Goal: Task Accomplishment & Management: Use online tool/utility

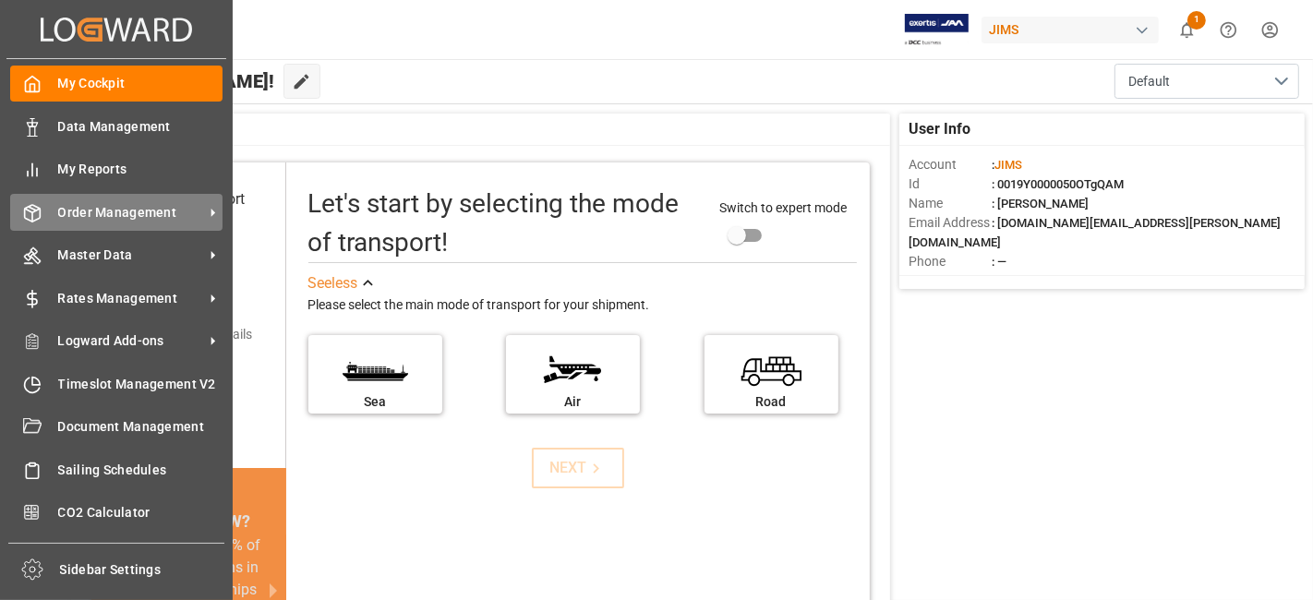
drag, startPoint x: 146, startPoint y: 210, endPoint x: 163, endPoint y: 212, distance: 16.9
click at [145, 211] on span "Order Management" at bounding box center [131, 212] width 146 height 19
click at [84, 203] on span "Order Management" at bounding box center [131, 212] width 146 height 19
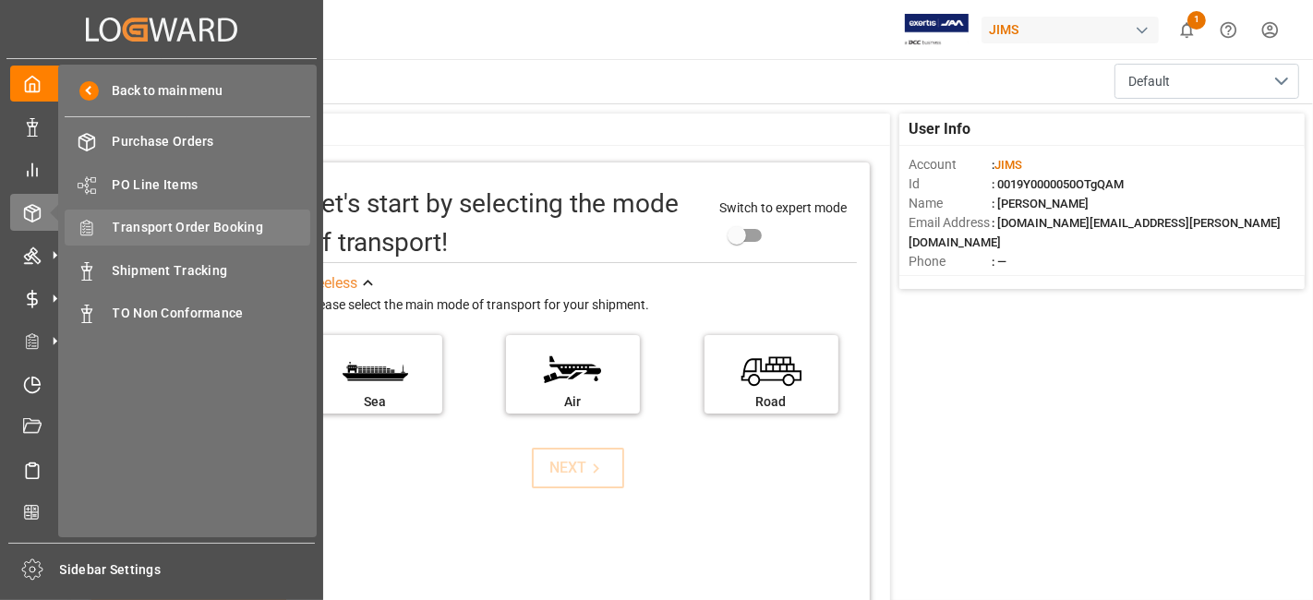
click at [231, 228] on span "Transport Order Booking" at bounding box center [212, 227] width 199 height 19
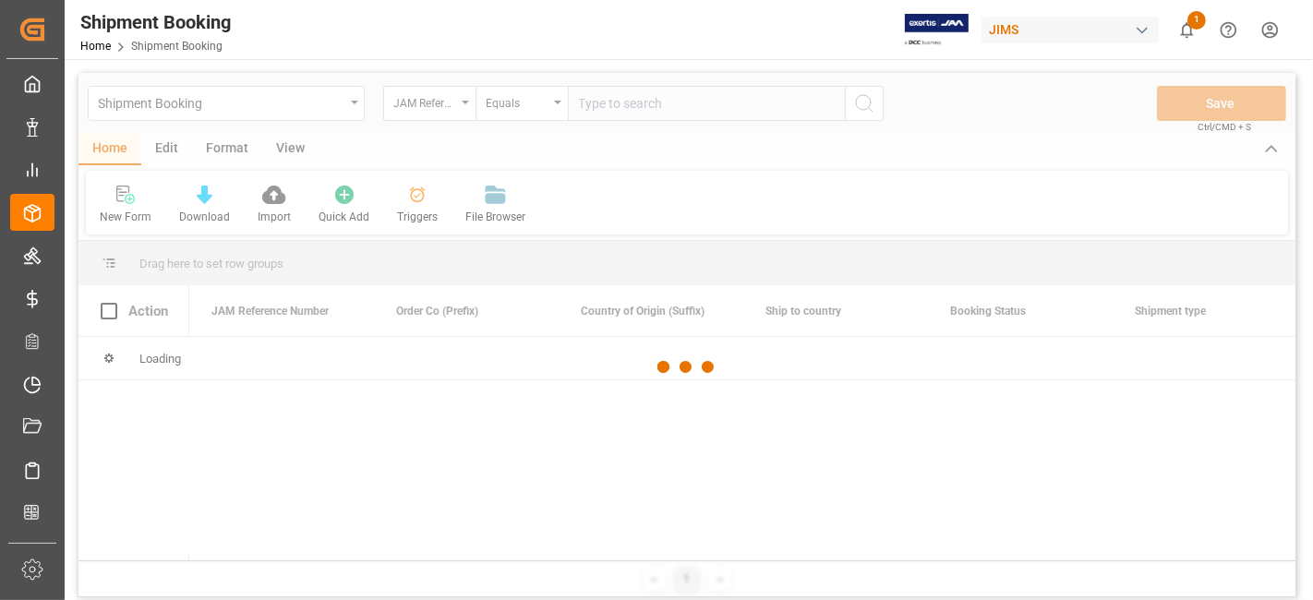
click at [602, 107] on div at bounding box center [686, 367] width 1217 height 589
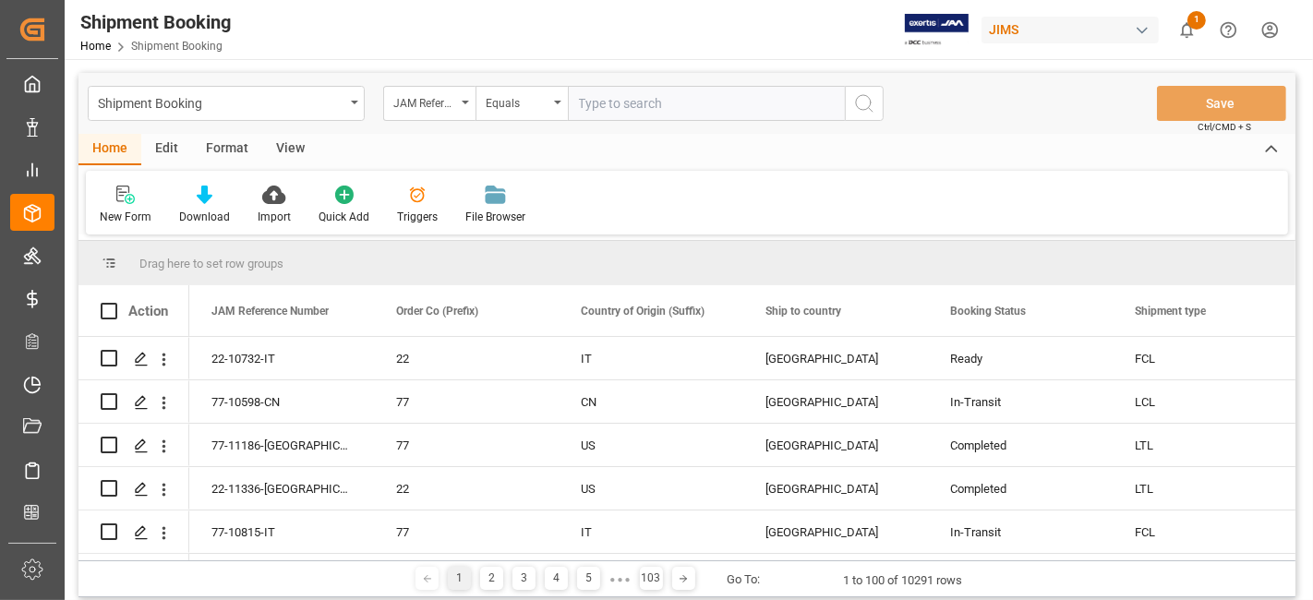
click at [617, 104] on input "text" at bounding box center [706, 103] width 277 height 35
paste input "77-11235-[GEOGRAPHIC_DATA]"
type input "77-11235-[GEOGRAPHIC_DATA]"
click at [869, 102] on icon "search button" at bounding box center [864, 103] width 22 height 22
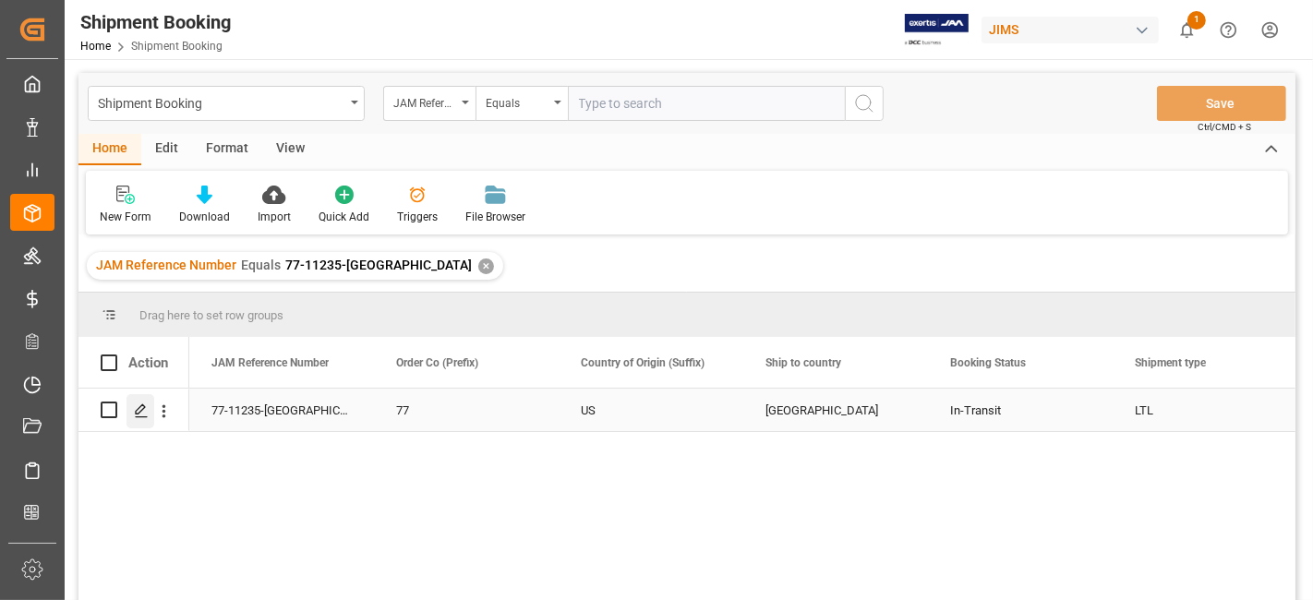
click at [142, 411] on icon "Press SPACE to select this row." at bounding box center [141, 411] width 15 height 15
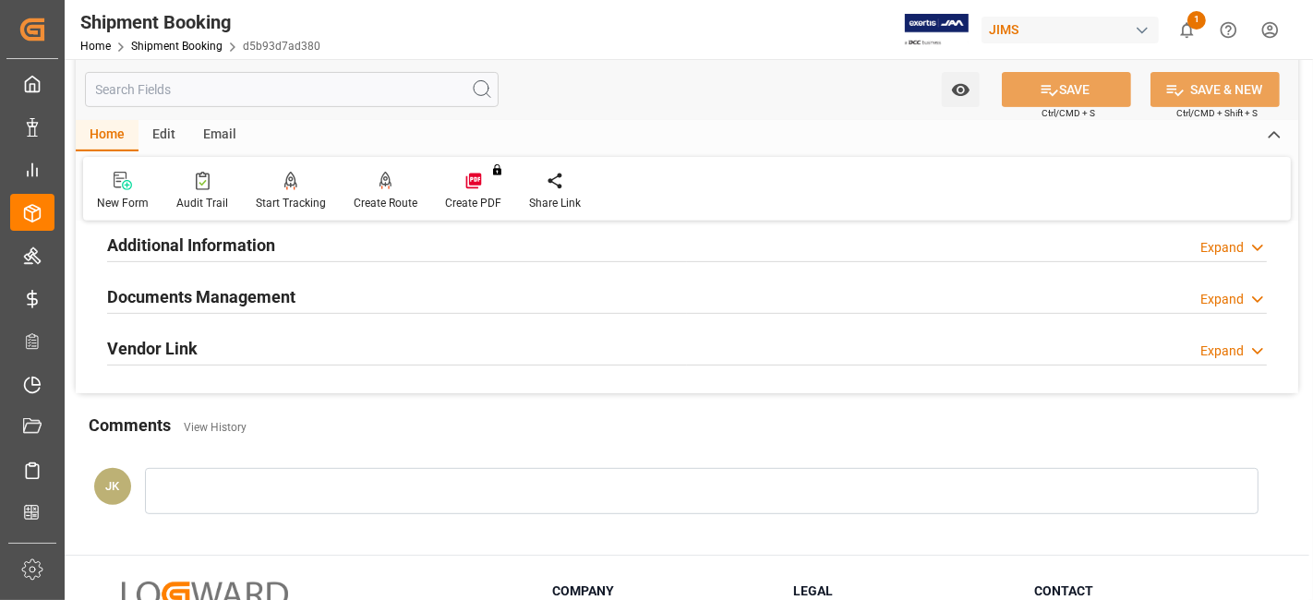
scroll to position [577, 0]
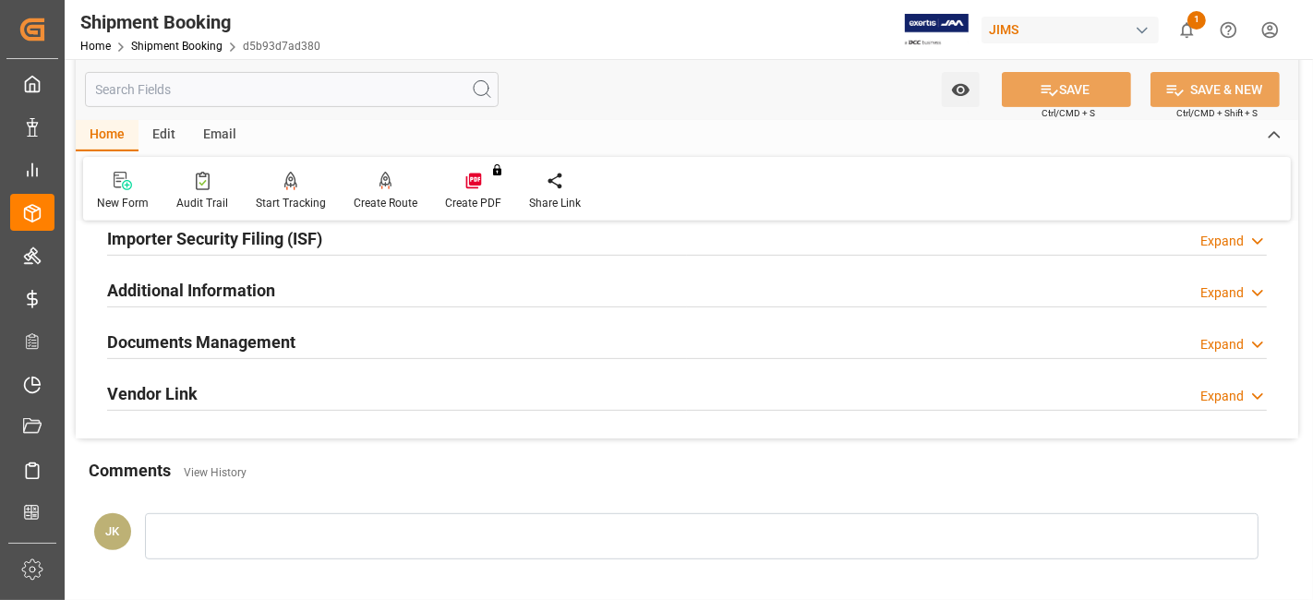
click at [303, 346] on div "Documents Management Expand" at bounding box center [687, 340] width 1160 height 35
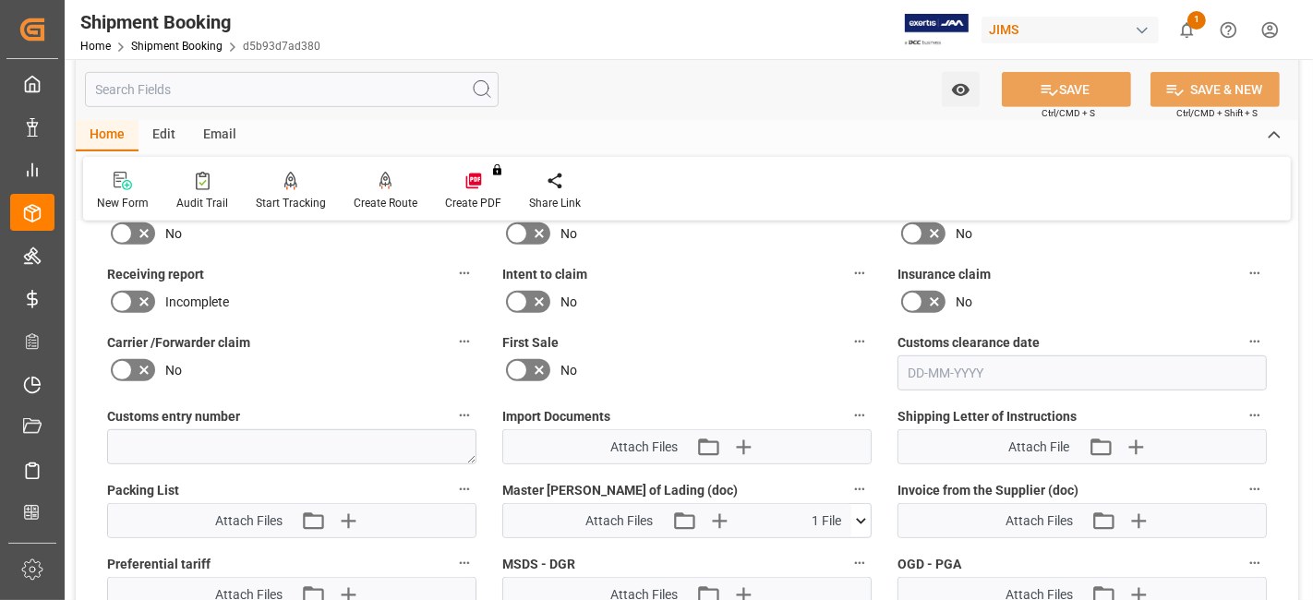
scroll to position [885, 0]
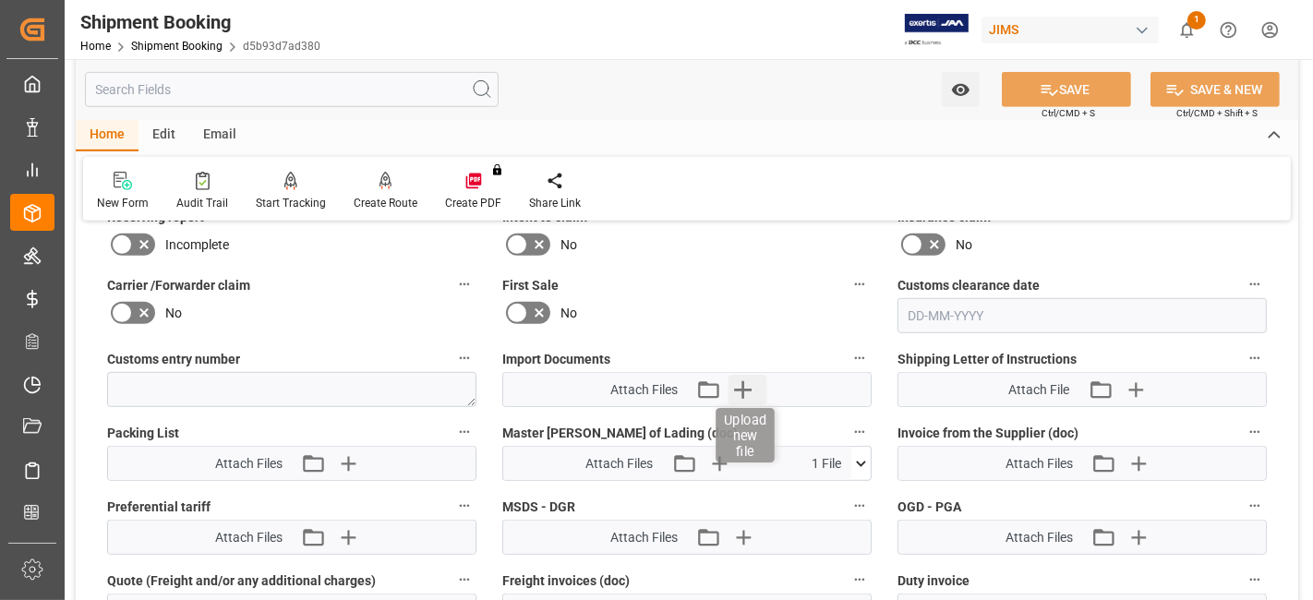
click at [744, 386] on icon "button" at bounding box center [744, 390] width 30 height 30
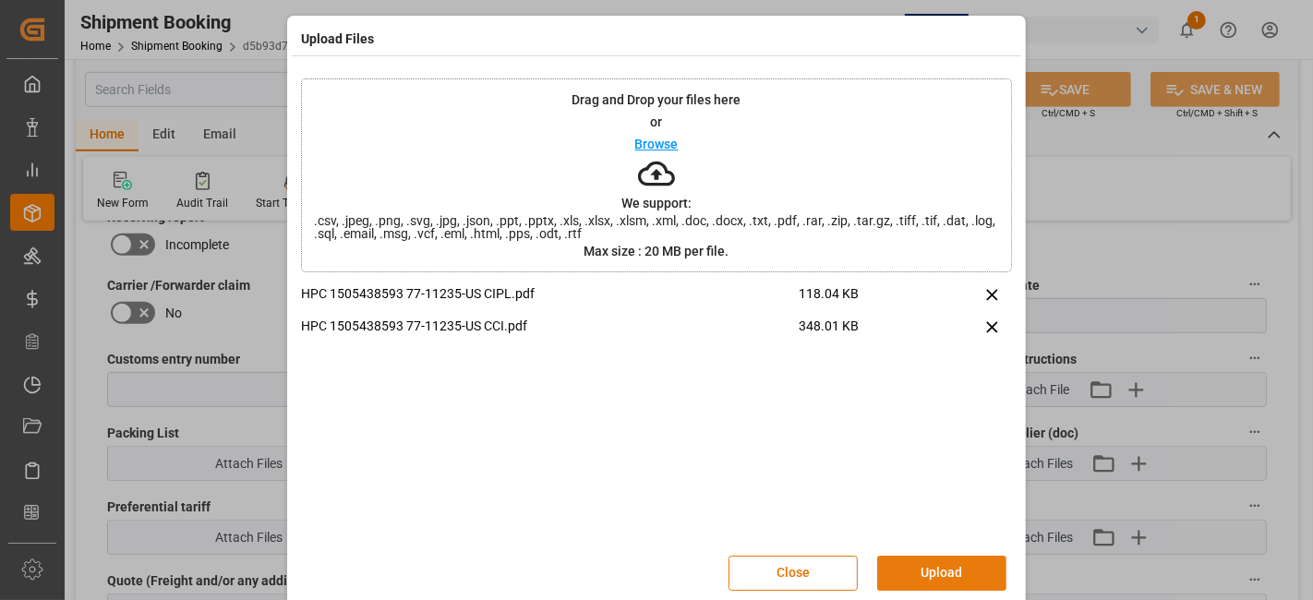
click at [936, 571] on button "Upload" at bounding box center [941, 573] width 129 height 35
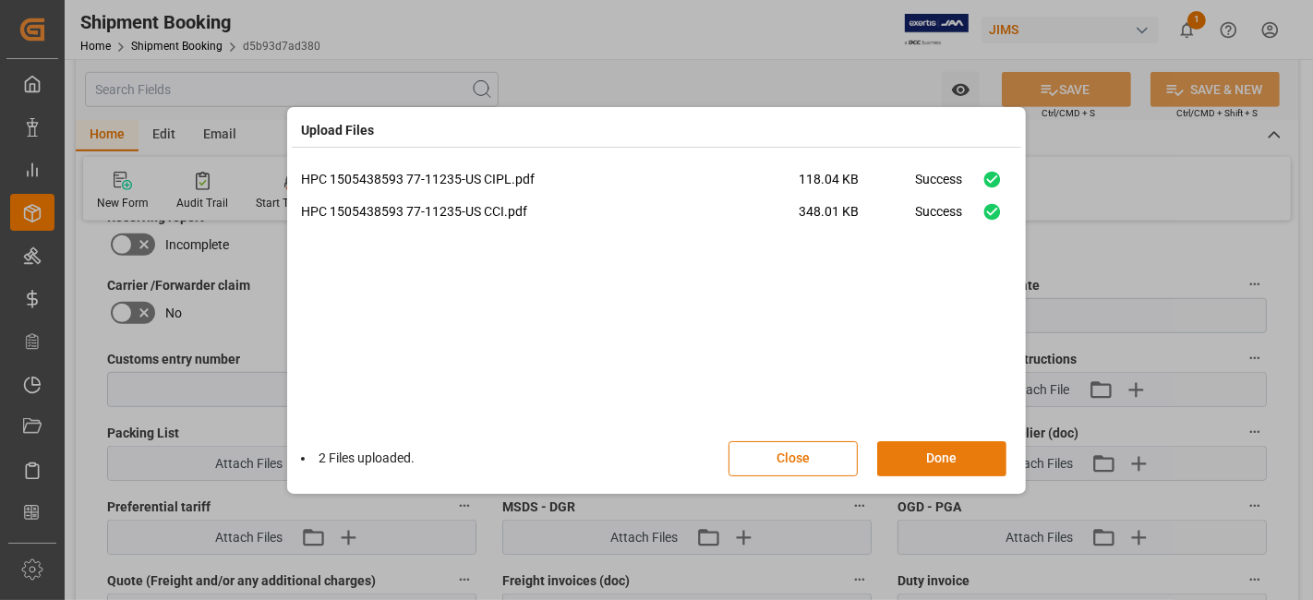
click at [933, 458] on button "Done" at bounding box center [941, 458] width 129 height 35
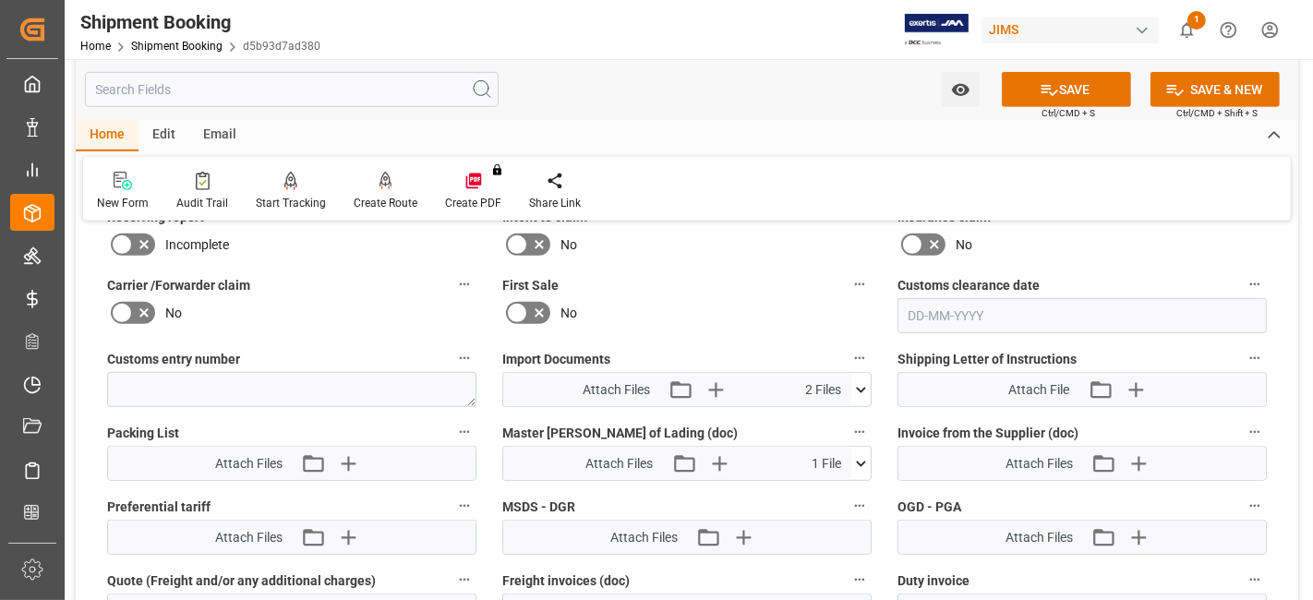
click at [1035, 88] on button "SAVE" at bounding box center [1066, 89] width 129 height 35
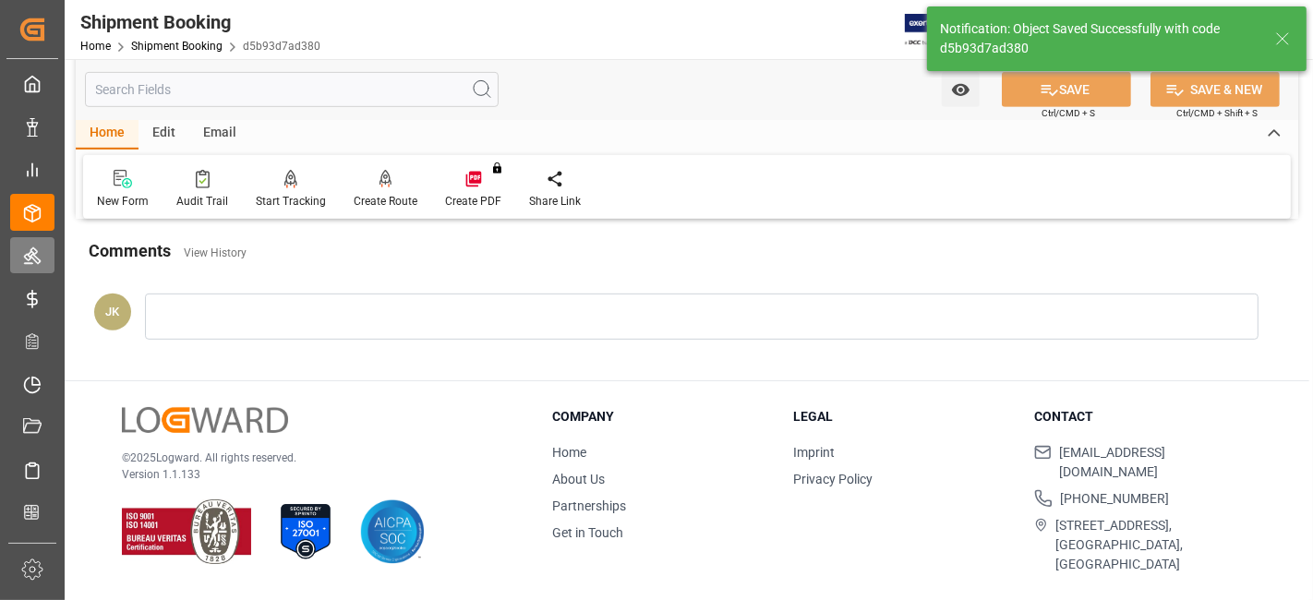
scroll to position [781, 0]
